Goal: Information Seeking & Learning: Learn about a topic

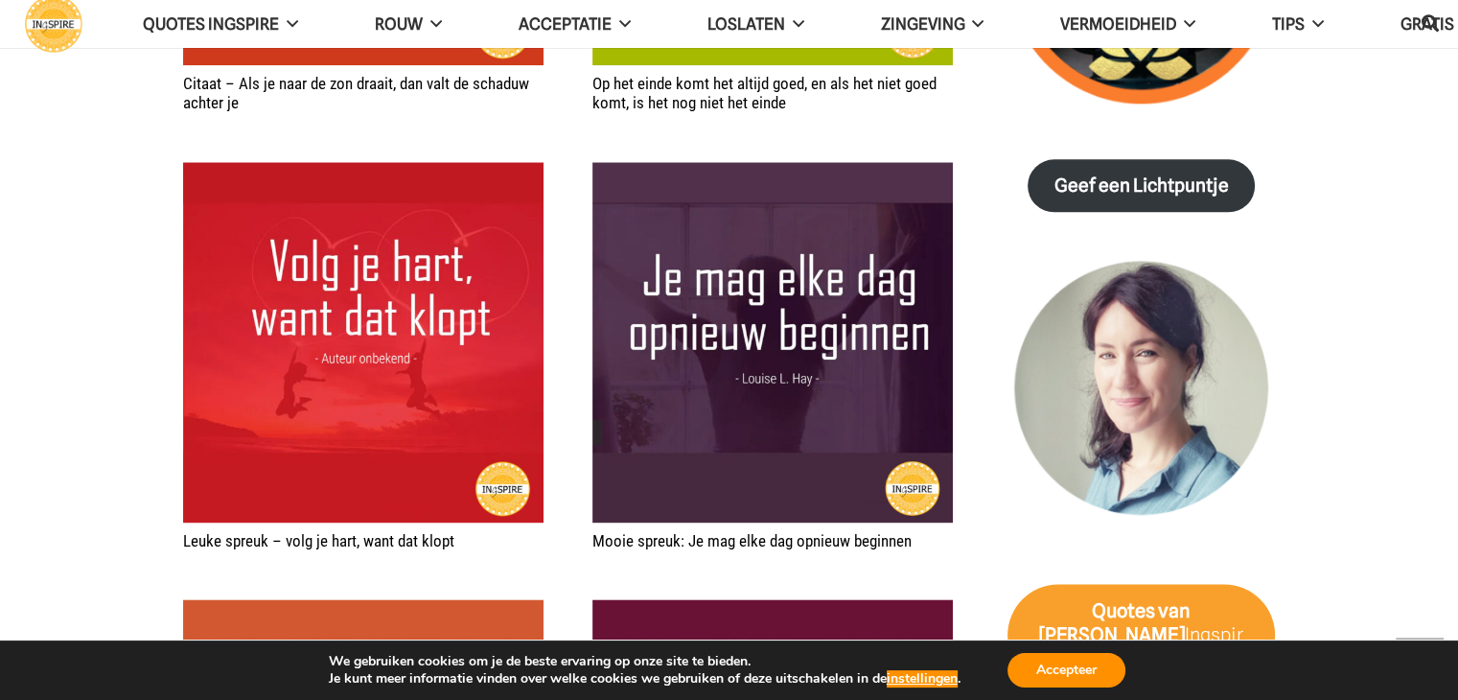
scroll to position [2492, 0]
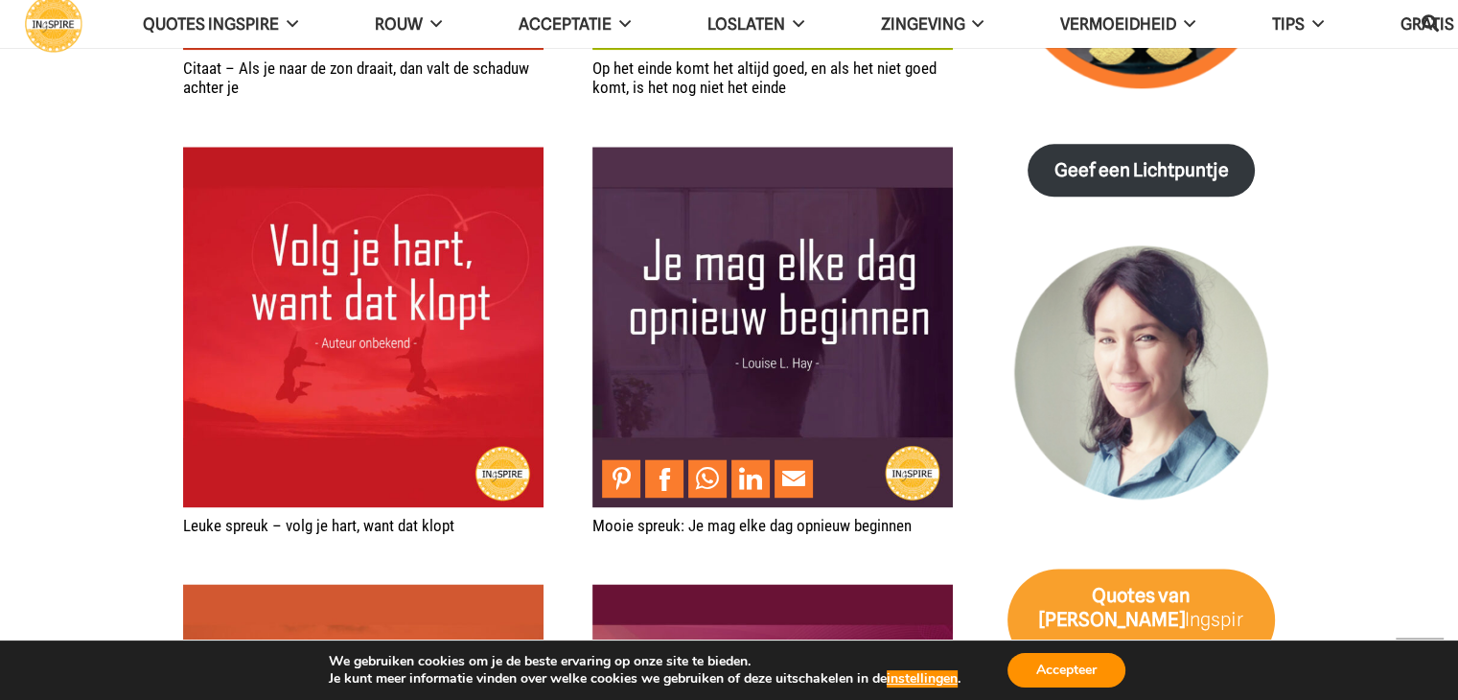
click at [754, 277] on img "Mooie spreuk: Je mag elke dag opnieuw beginnen" at bounding box center [772, 327] width 360 height 360
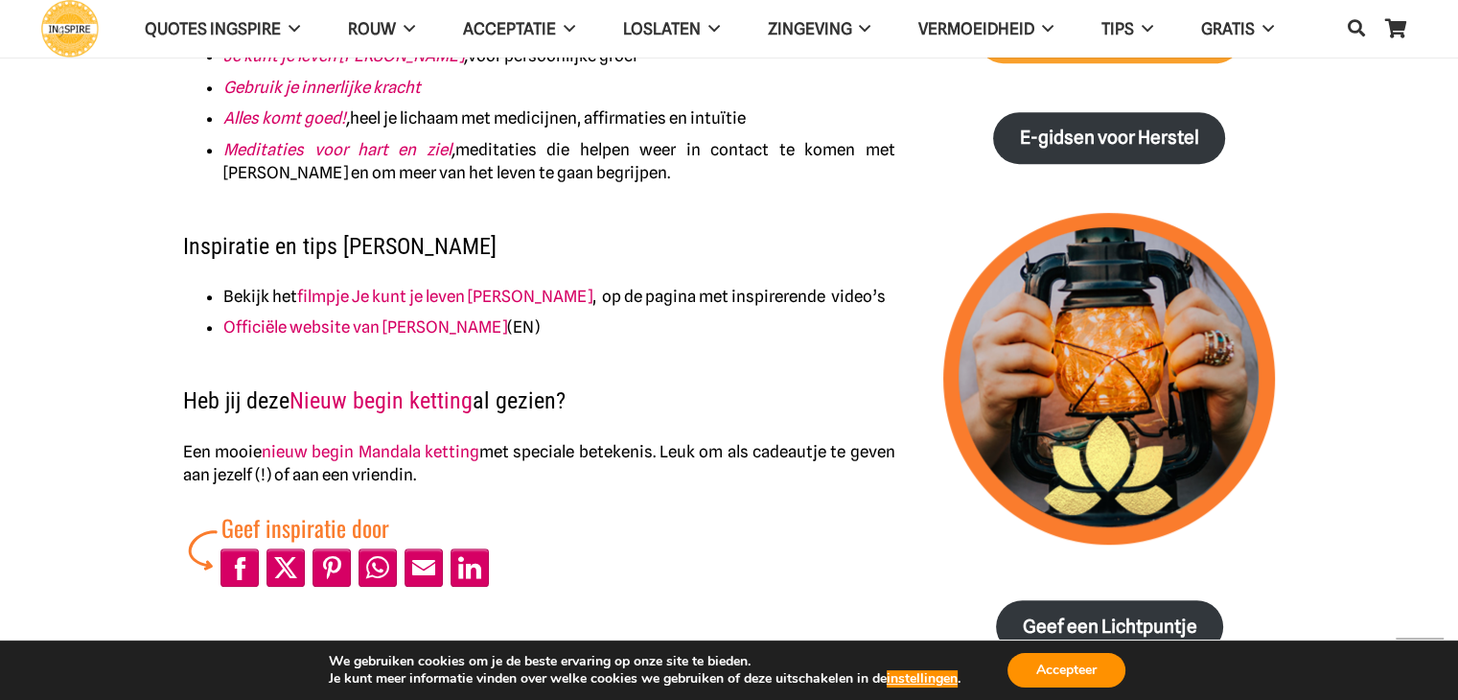
scroll to position [1150, 0]
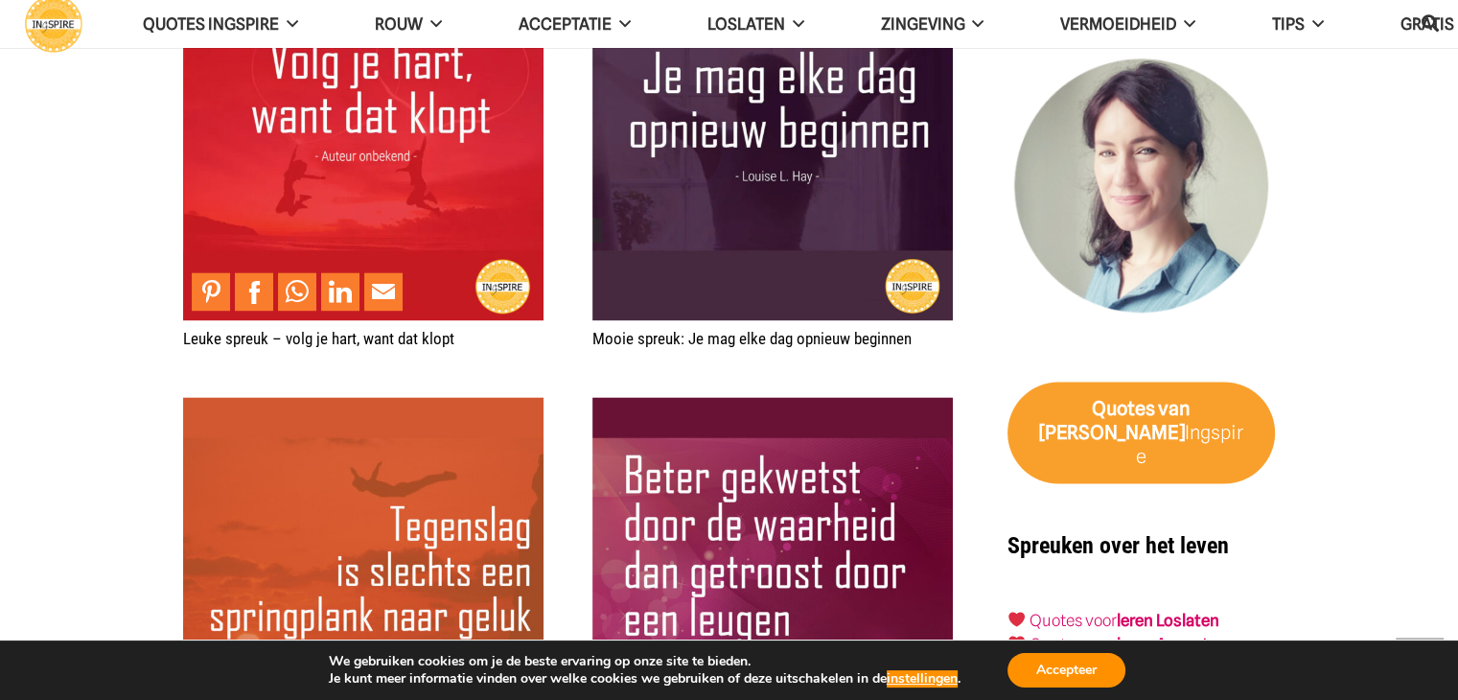
scroll to position [2683, 0]
